Goal: Find specific page/section: Find specific page/section

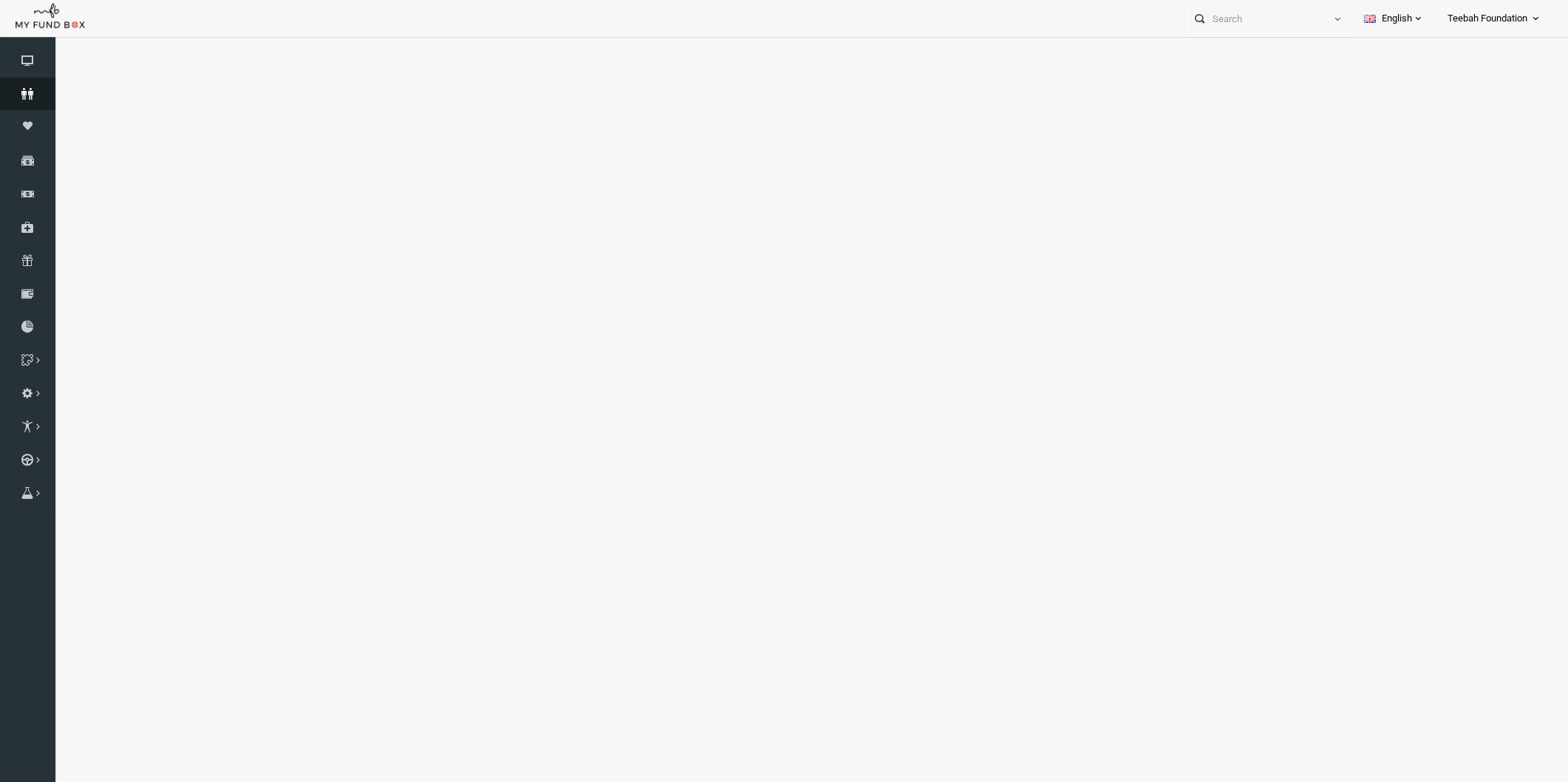
select select "100"
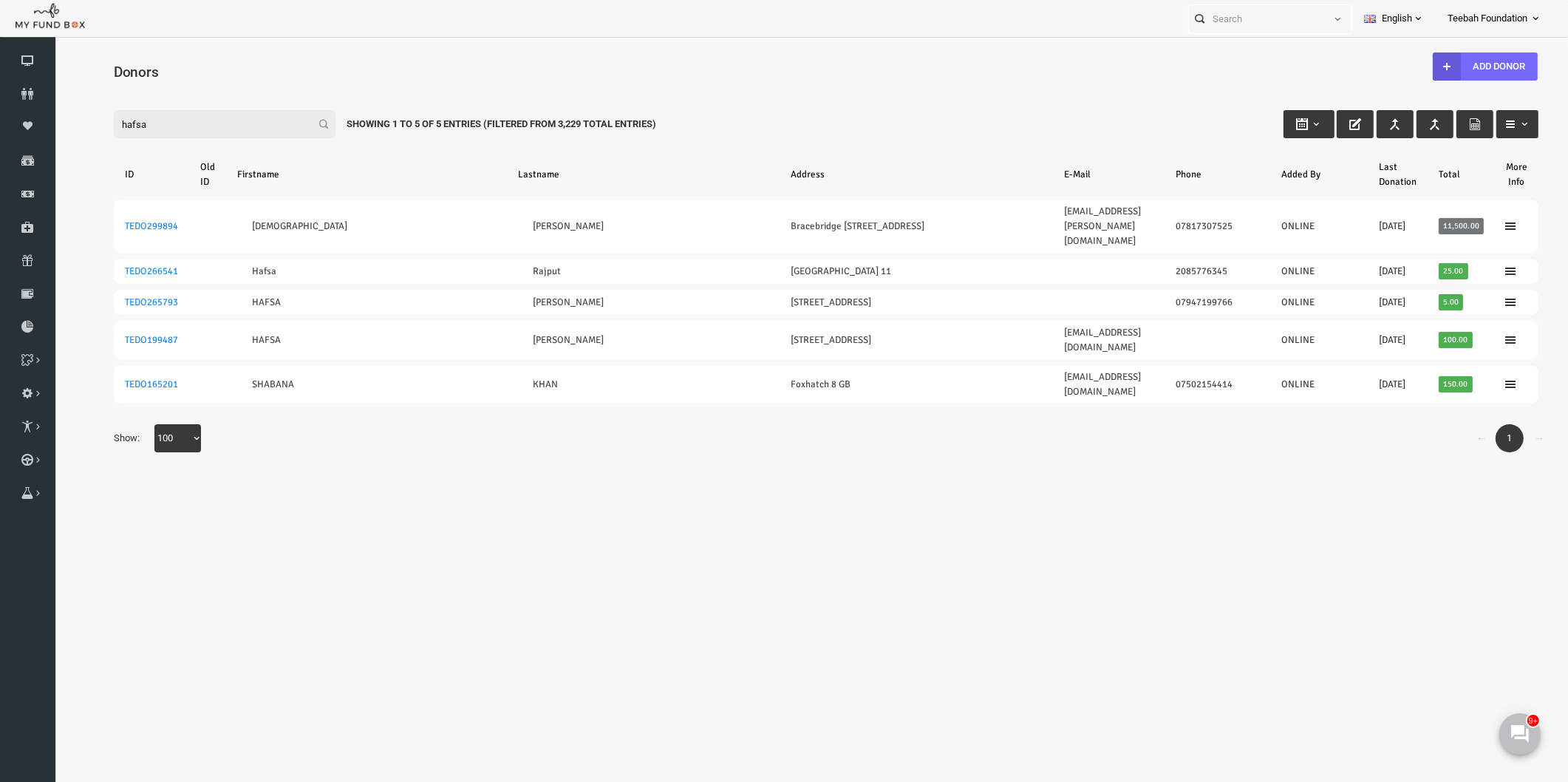
drag, startPoint x: 131, startPoint y: 116, endPoint x: 48, endPoint y: 116, distance: 83.0
click at [54, 116] on html "Donor Not Found Beneficiary Not Found Partner Not Found!!!! Please Fill out thi…" at bounding box center [795, 431] width 1483 height 773
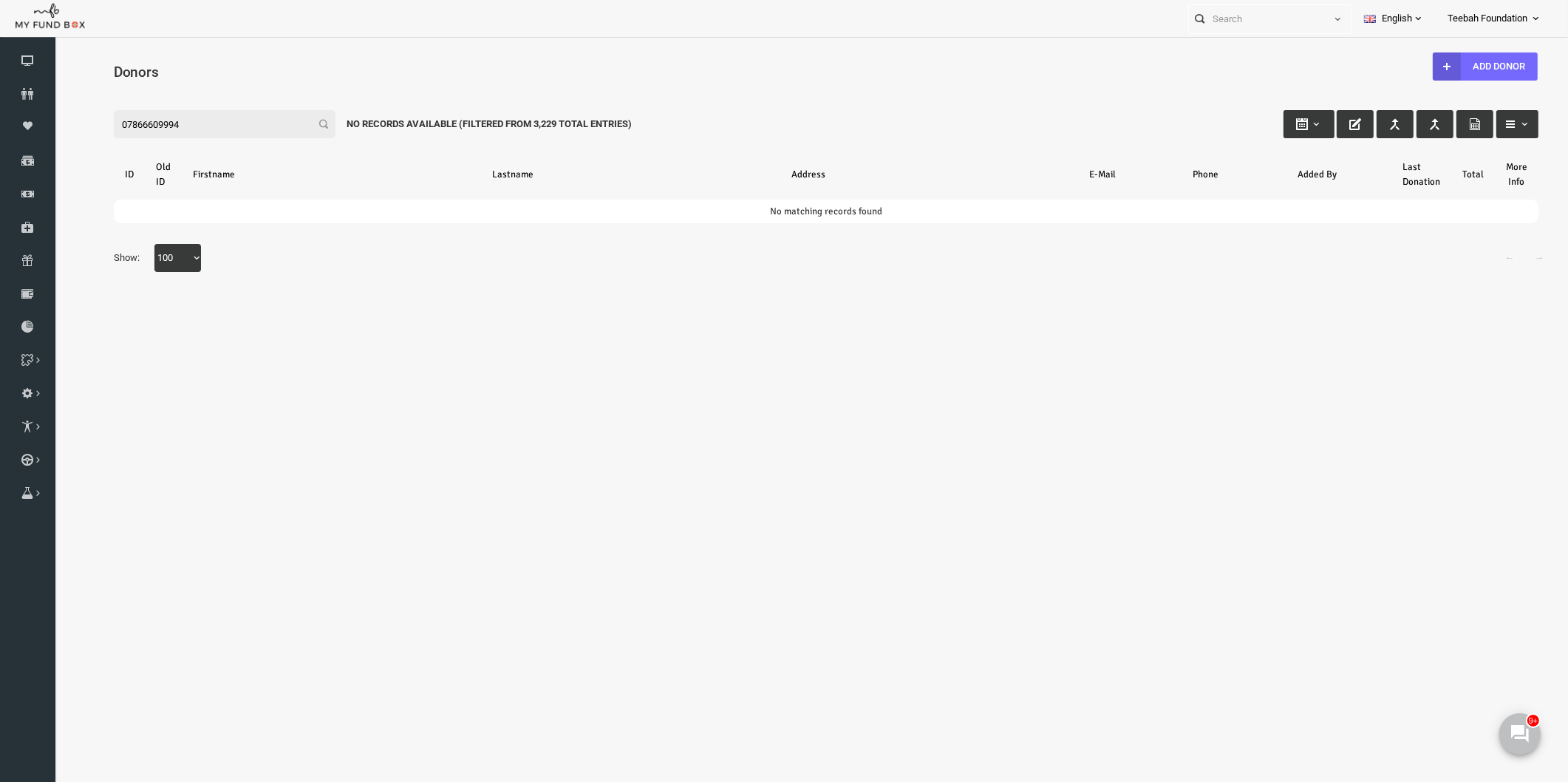
drag, startPoint x: 104, startPoint y: 121, endPoint x: 74, endPoint y: 120, distance: 30.0
click at [74, 120] on div "Filter: 07866609994 No records available (Filtered From 3,229 Total Entries)" at bounding box center [796, 110] width 1454 height 40
type input "866609994"
click at [21, 94] on icon at bounding box center [28, 94] width 56 height 12
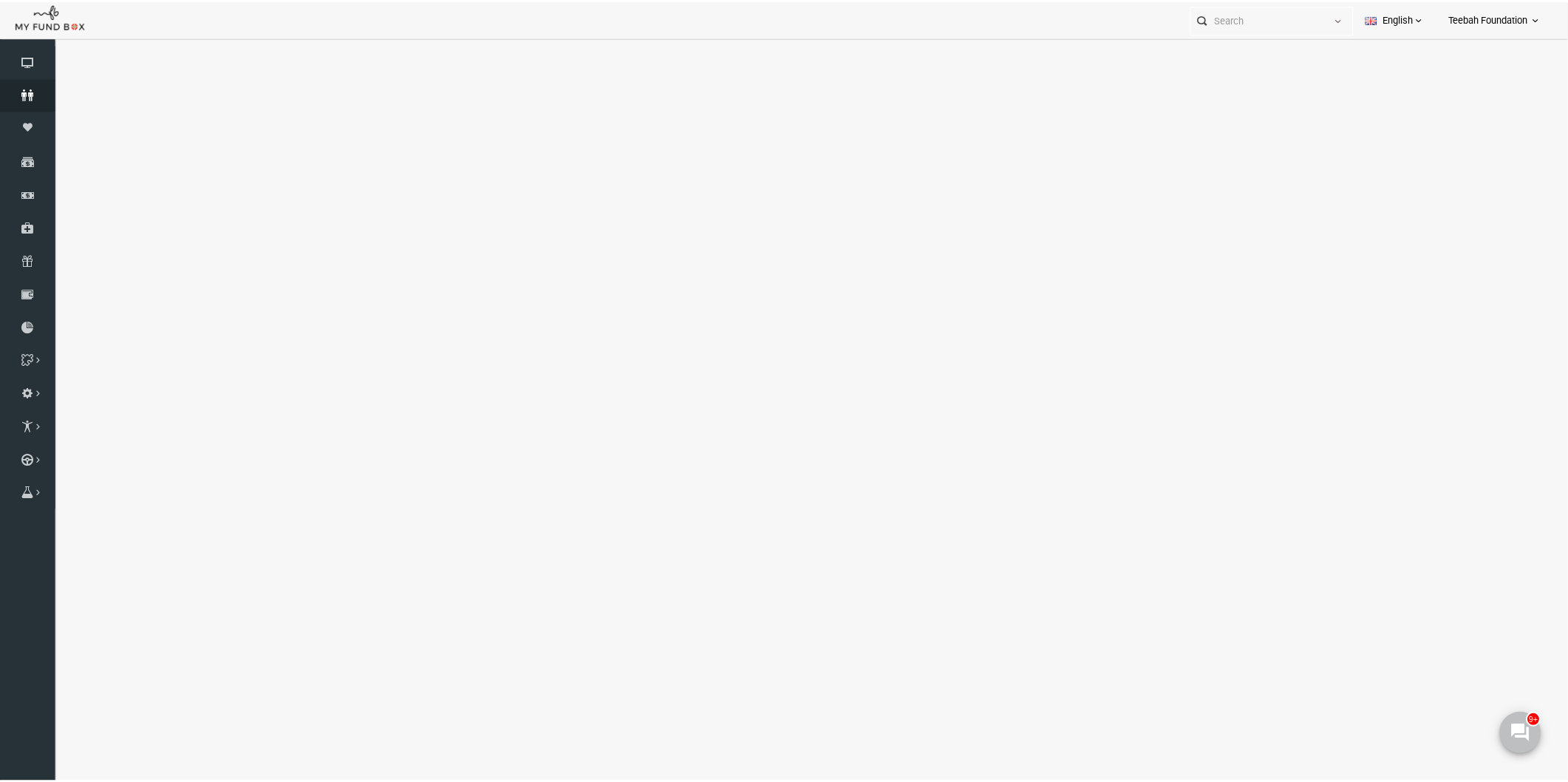
select select "100"
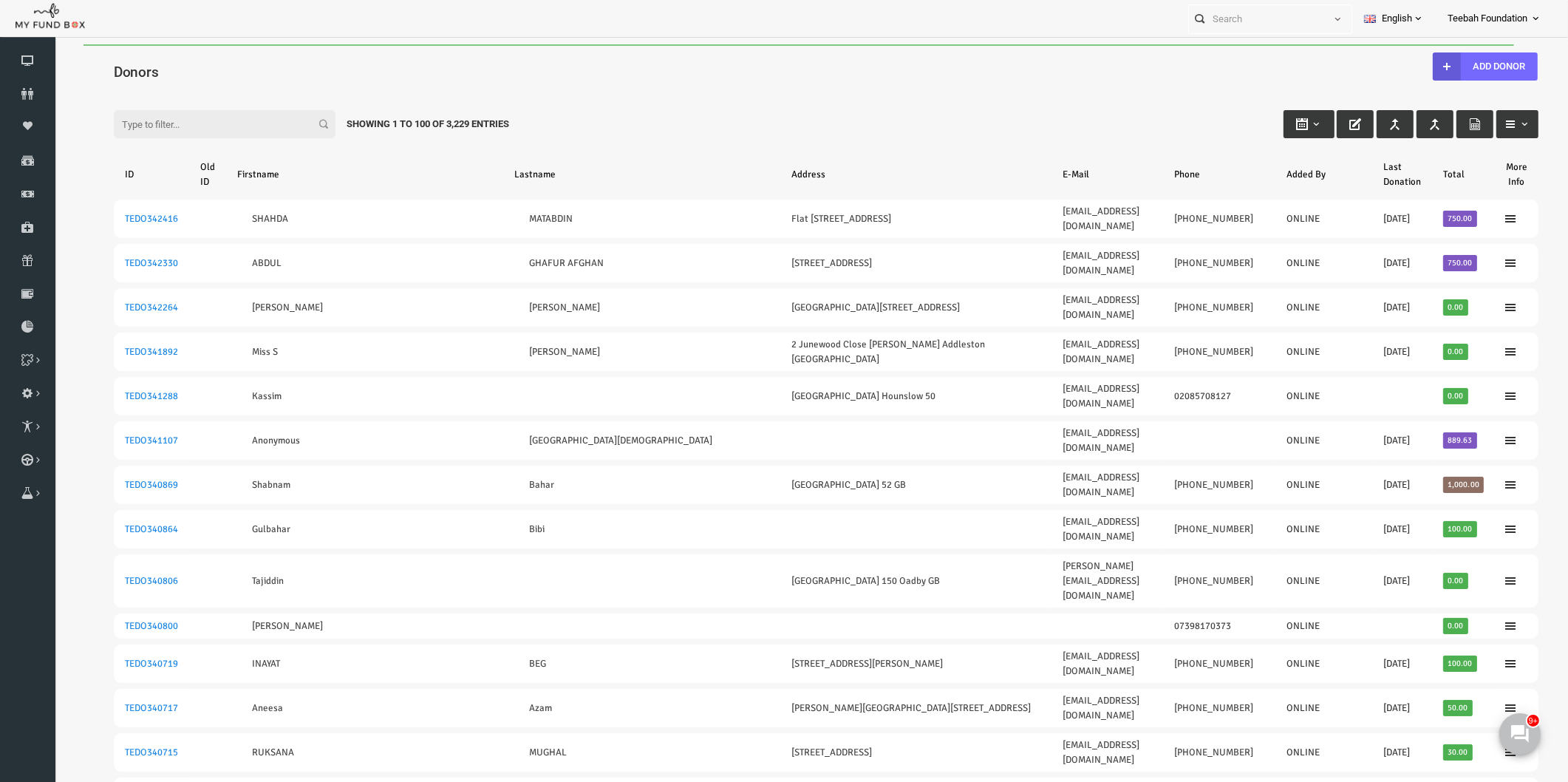
click at [1196, 112] on div "Filter: Showing 1 to 100 of 3,229 Entries" at bounding box center [796, 110] width 1454 height 40
click at [23, 95] on icon at bounding box center [28, 94] width 56 height 12
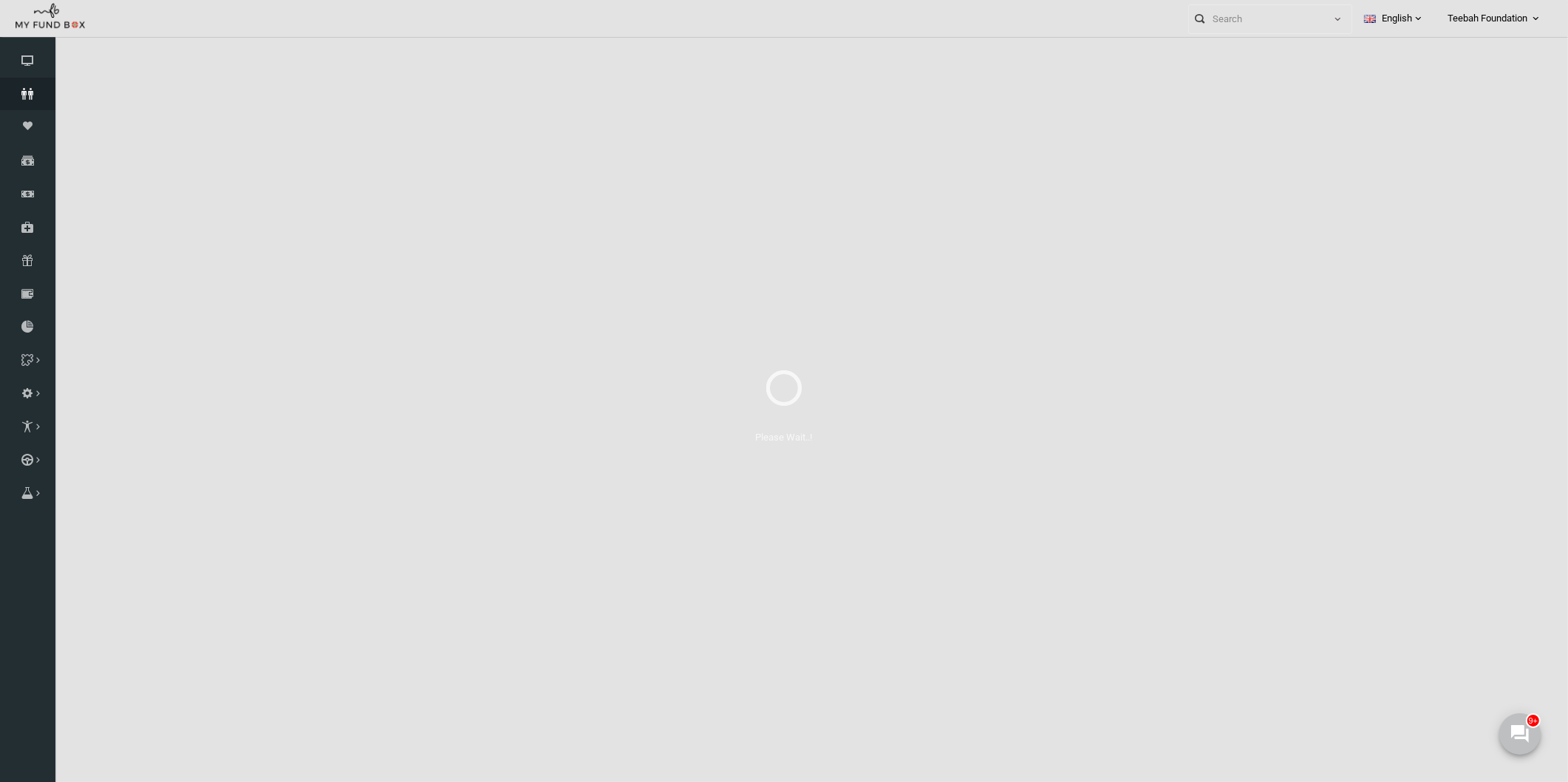
select select "100"
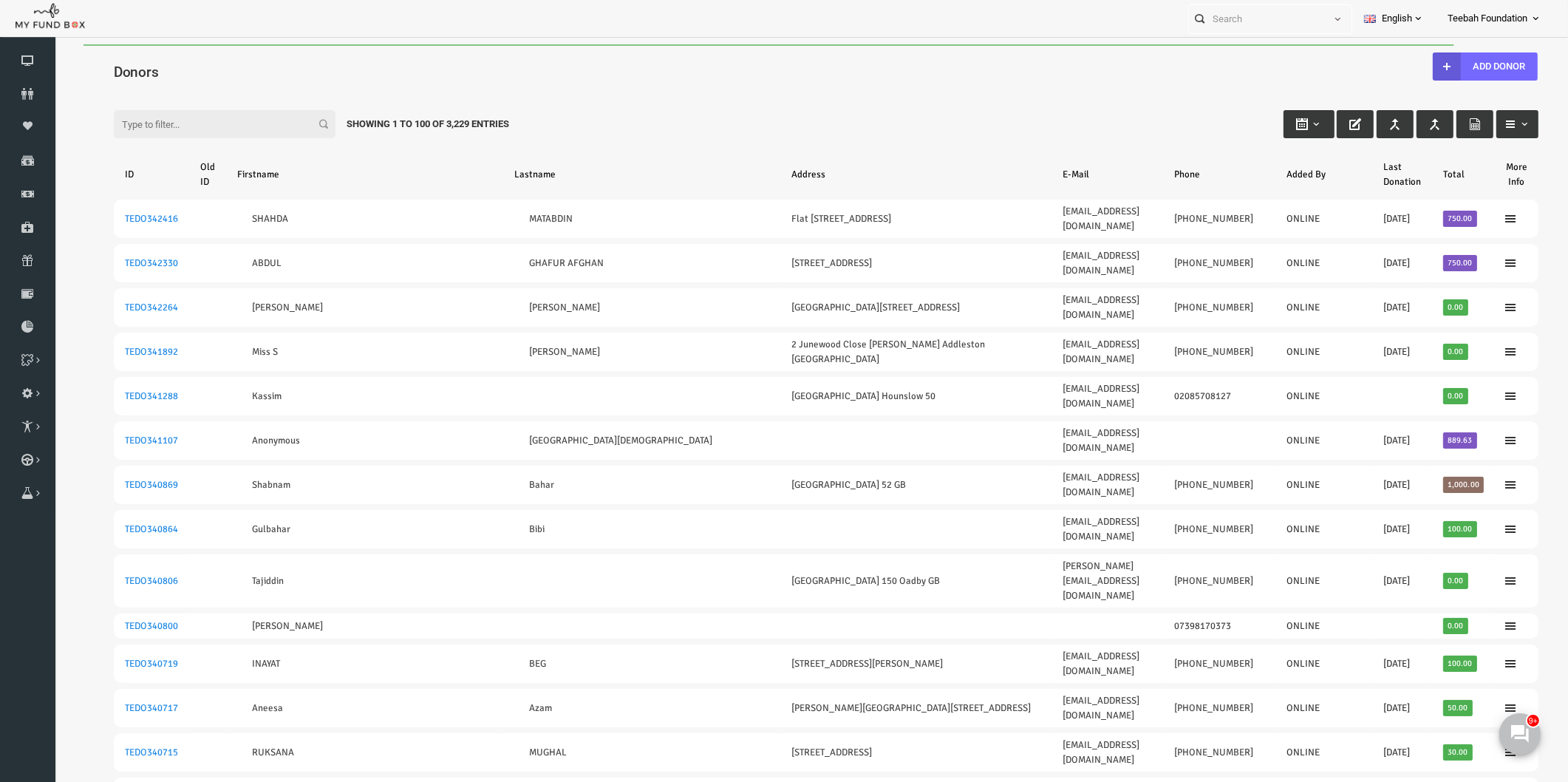
click at [24, 90] on icon at bounding box center [28, 94] width 56 height 12
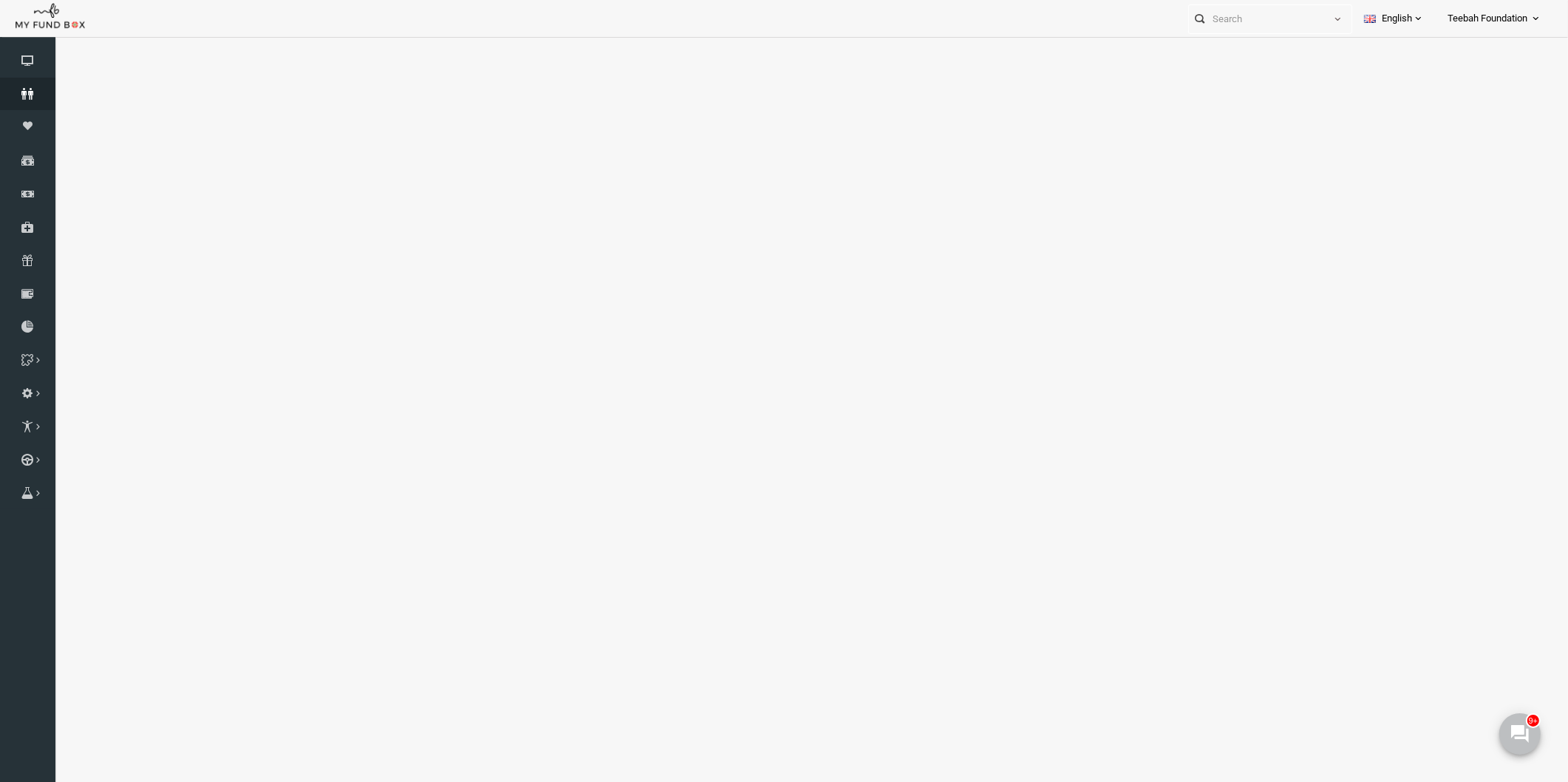
select select "100"
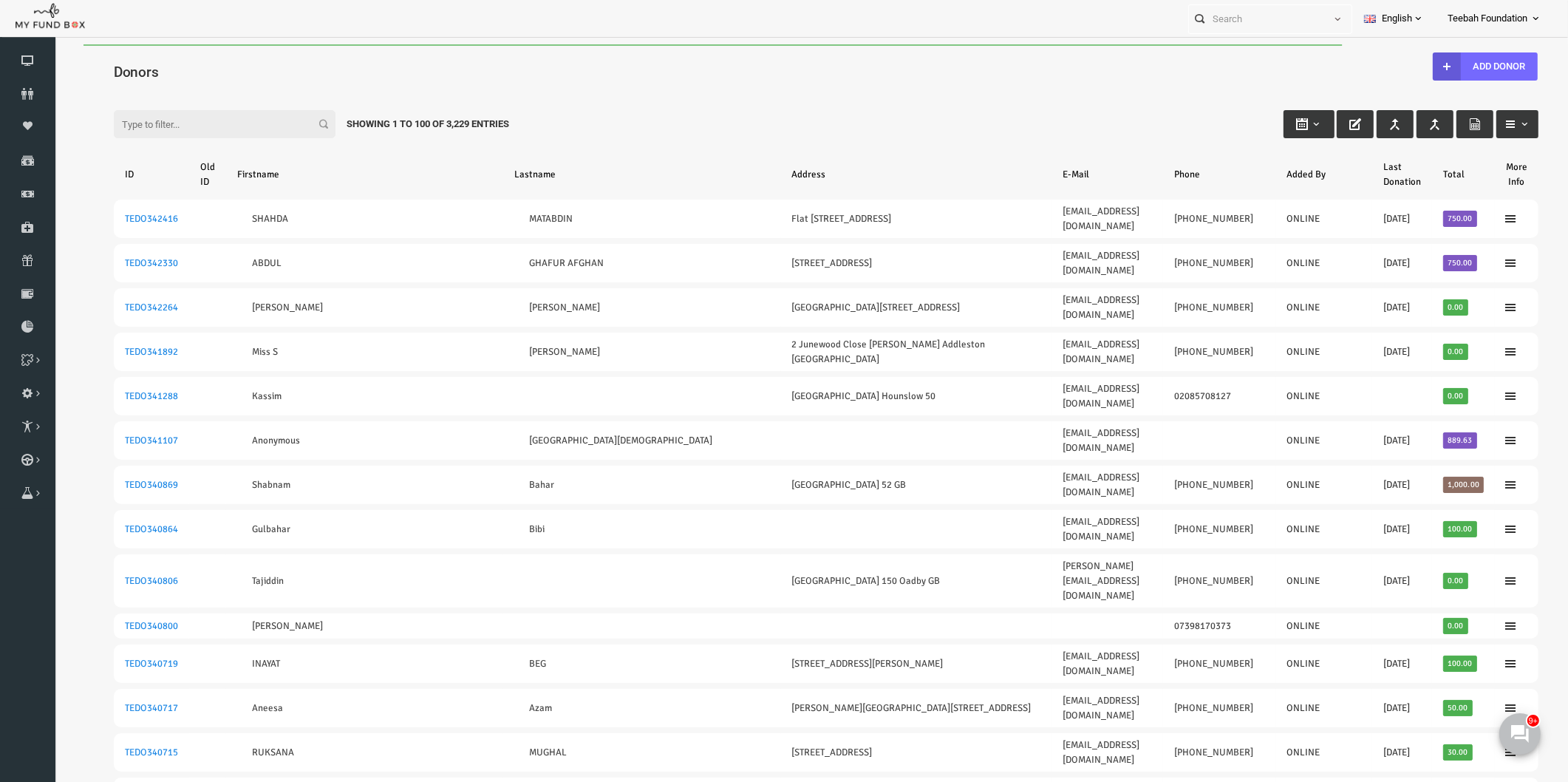
click at [154, 71] on h4 "Donors" at bounding box center [803, 72] width 1439 height 22
click at [152, 127] on input "Filter:" at bounding box center [194, 124] width 221 height 28
click at [185, 94] on div "Filter: Showing 1 to 100 of 3,229 Entries" at bounding box center [796, 110] width 1454 height 40
click at [30, 88] on icon at bounding box center [28, 94] width 56 height 12
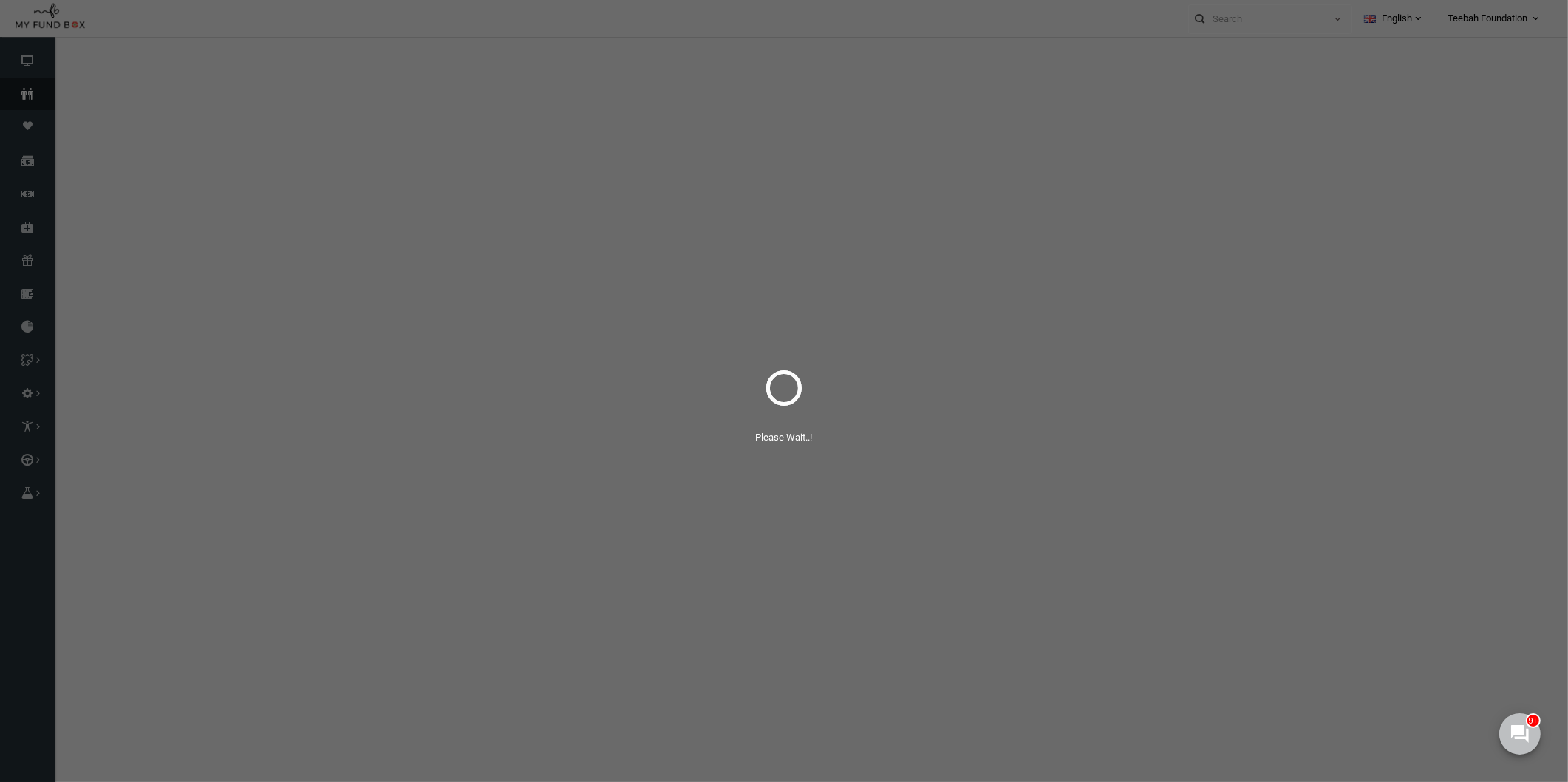
select select "100"
